Goal: Consume media (video, audio)

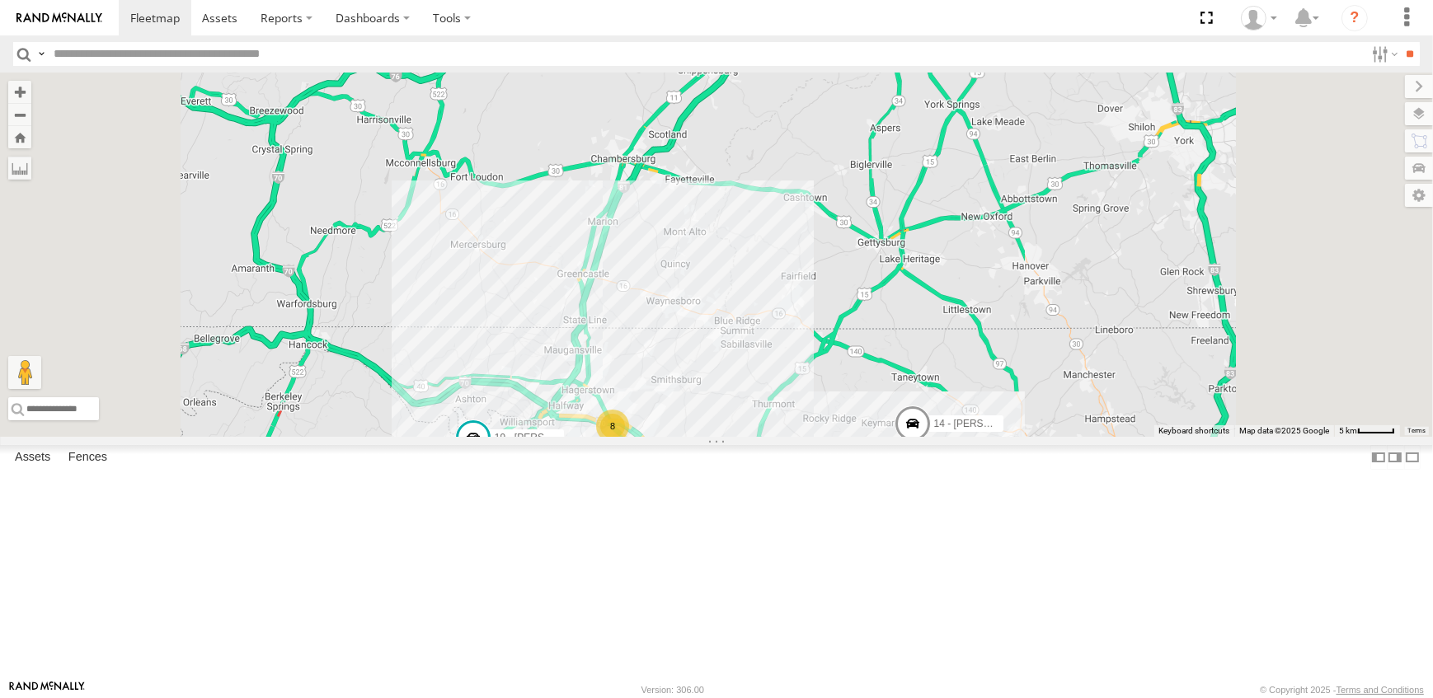
click at [0, 0] on link at bounding box center [0, 0] width 0 height 0
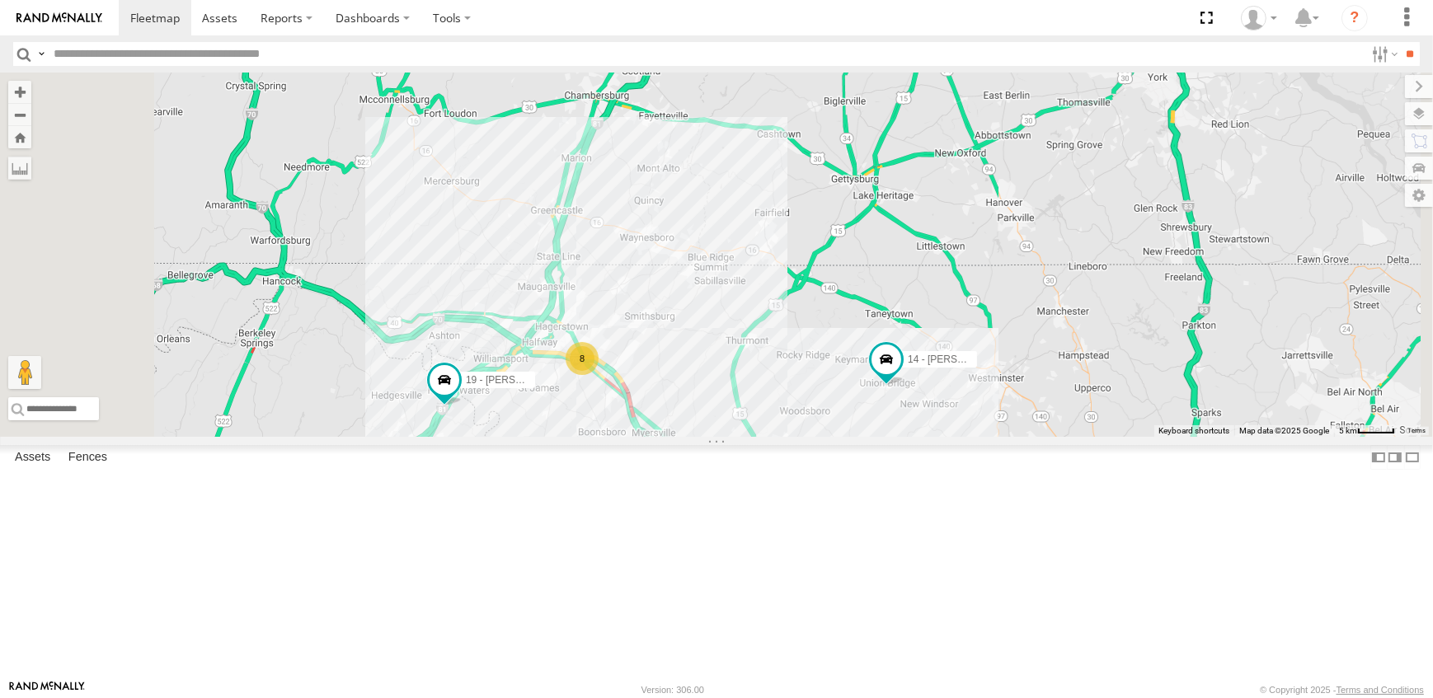
drag, startPoint x: 1048, startPoint y: 639, endPoint x: 1027, endPoint y: 421, distance: 219.6
click at [1027, 421] on div "19 - [PERSON_NAME] 8 14 - [PERSON_NAME] 10 - [PERSON_NAME]" at bounding box center [716, 255] width 1433 height 364
